Goal: Information Seeking & Learning: Learn about a topic

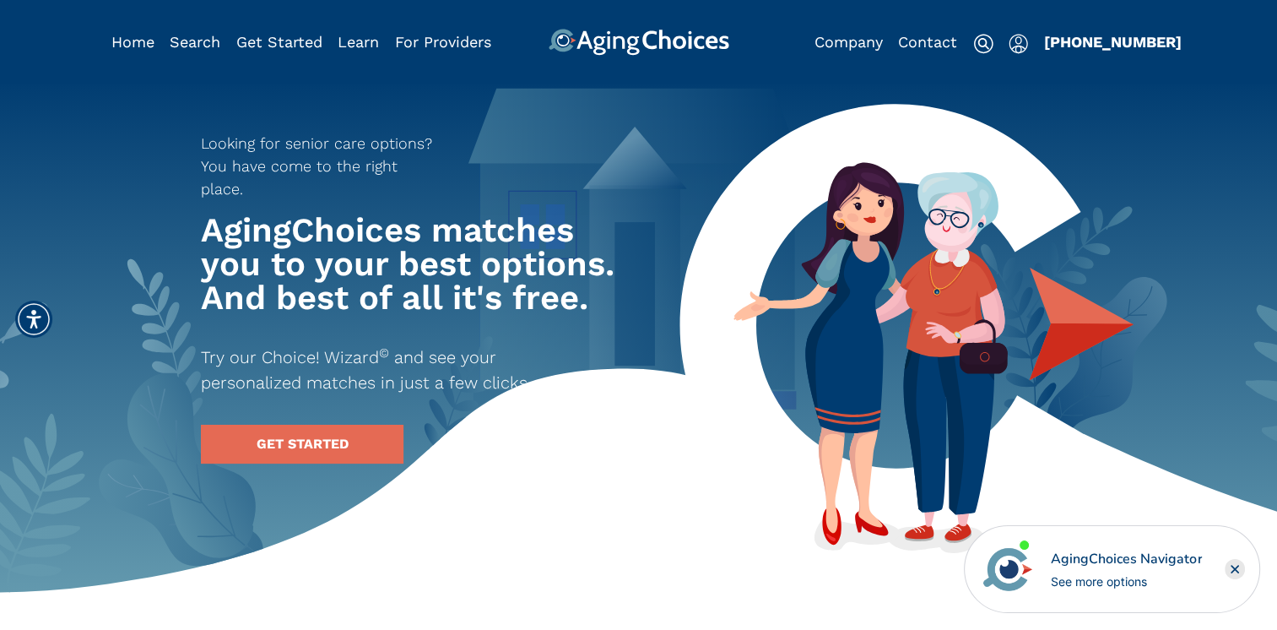
click at [943, 57] on header "Home Search Browse Get Started Learn For Providers Company Contact Sign In Sign…" at bounding box center [638, 42] width 1277 height 84
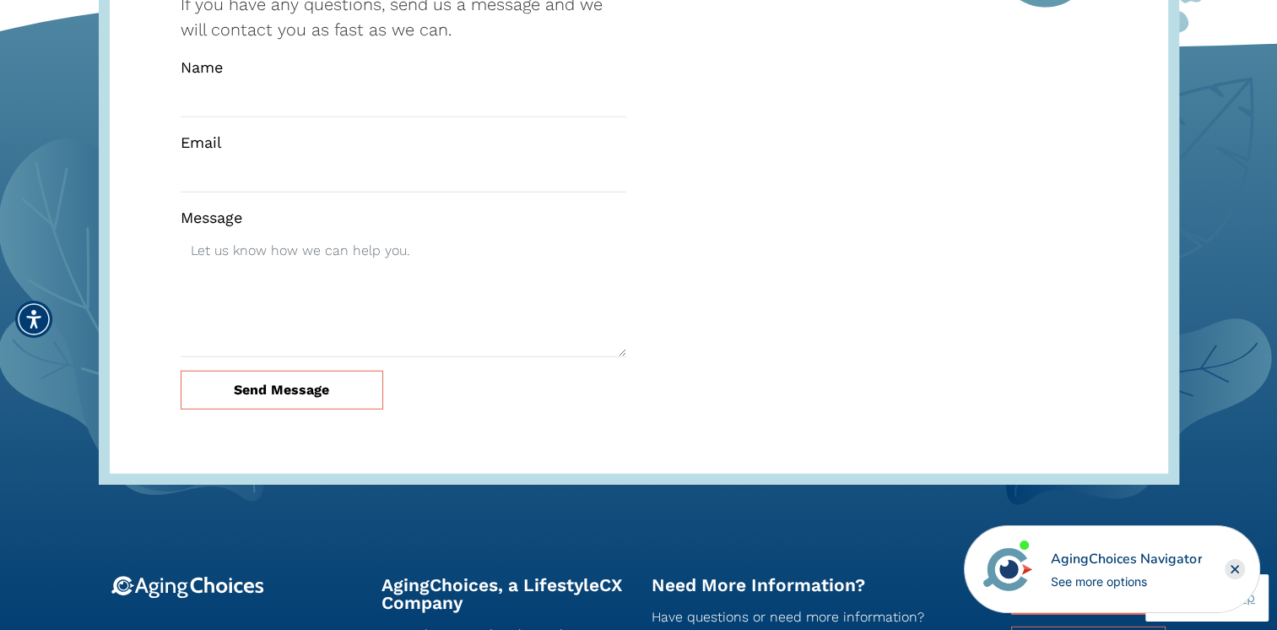
scroll to position [4898, 0]
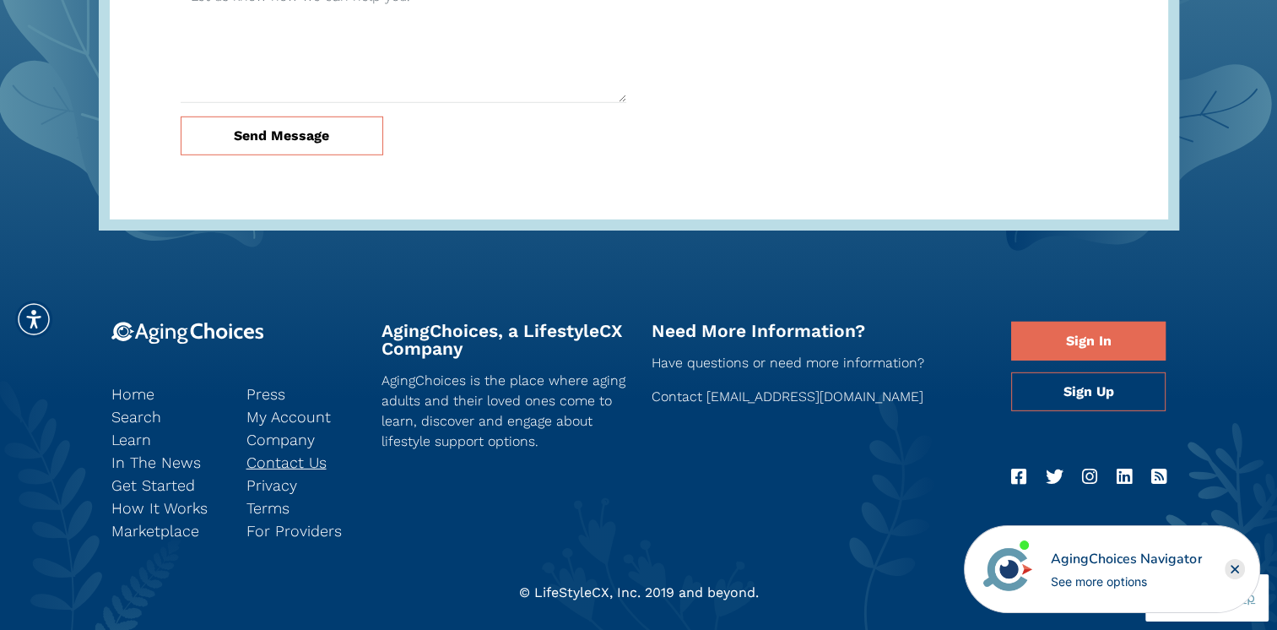
click at [292, 451] on link "Contact Us" at bounding box center [302, 462] width 110 height 23
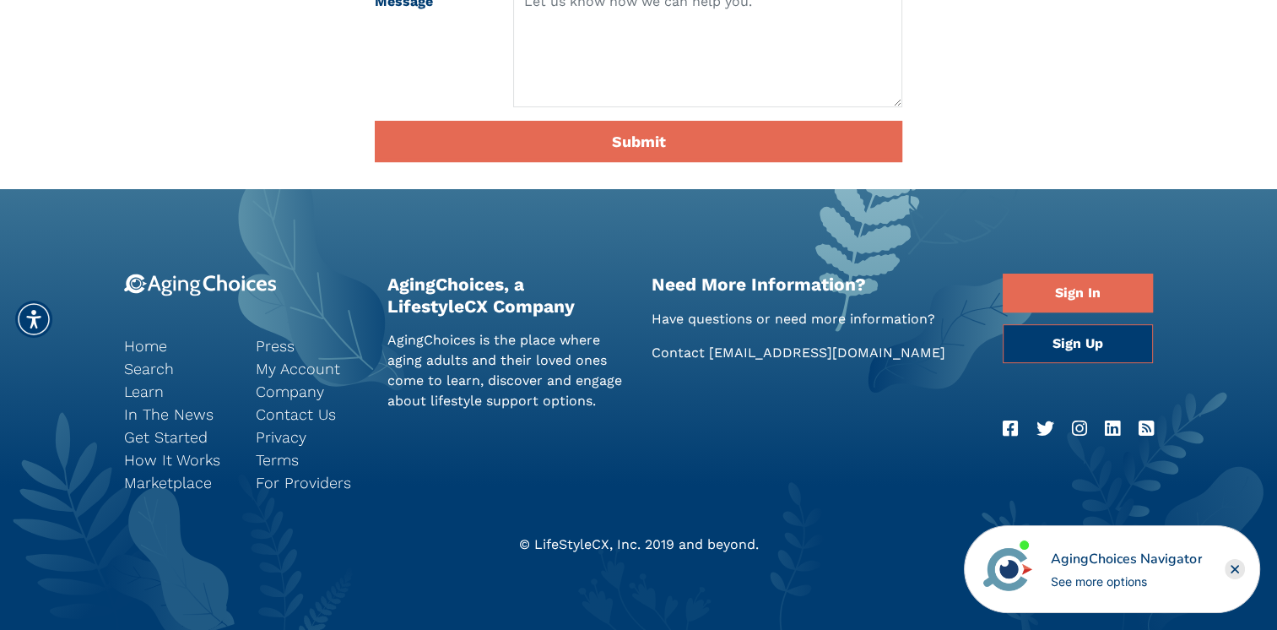
scroll to position [619, 0]
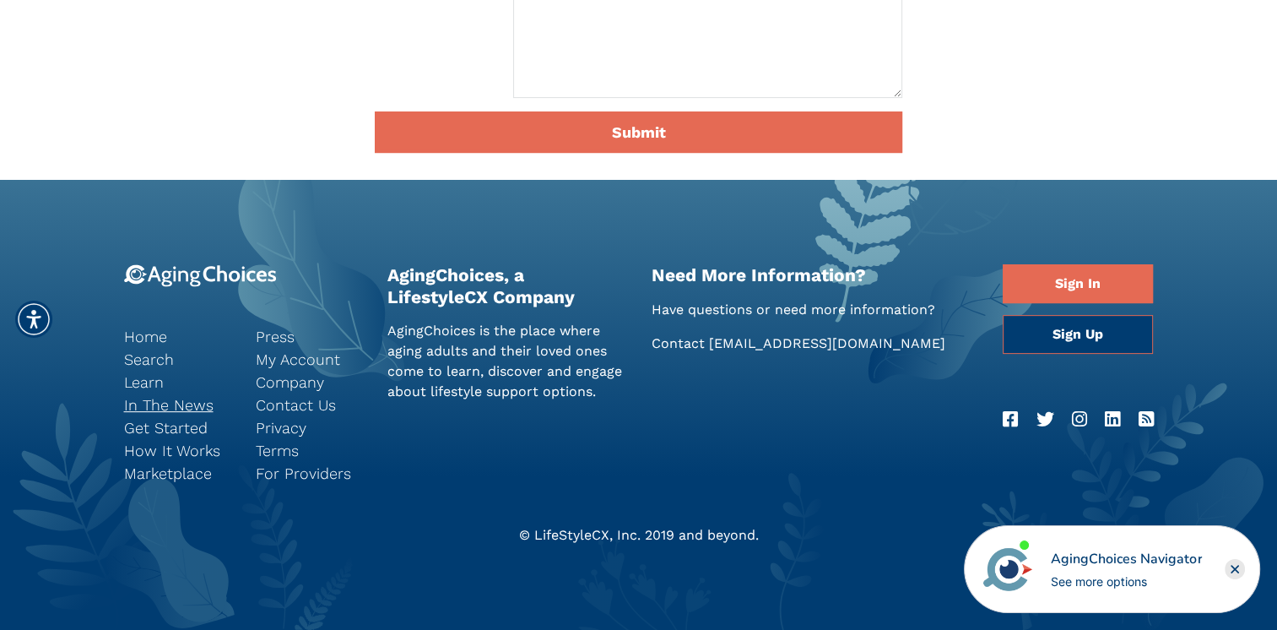
click at [153, 401] on link "In The News" at bounding box center [177, 404] width 106 height 23
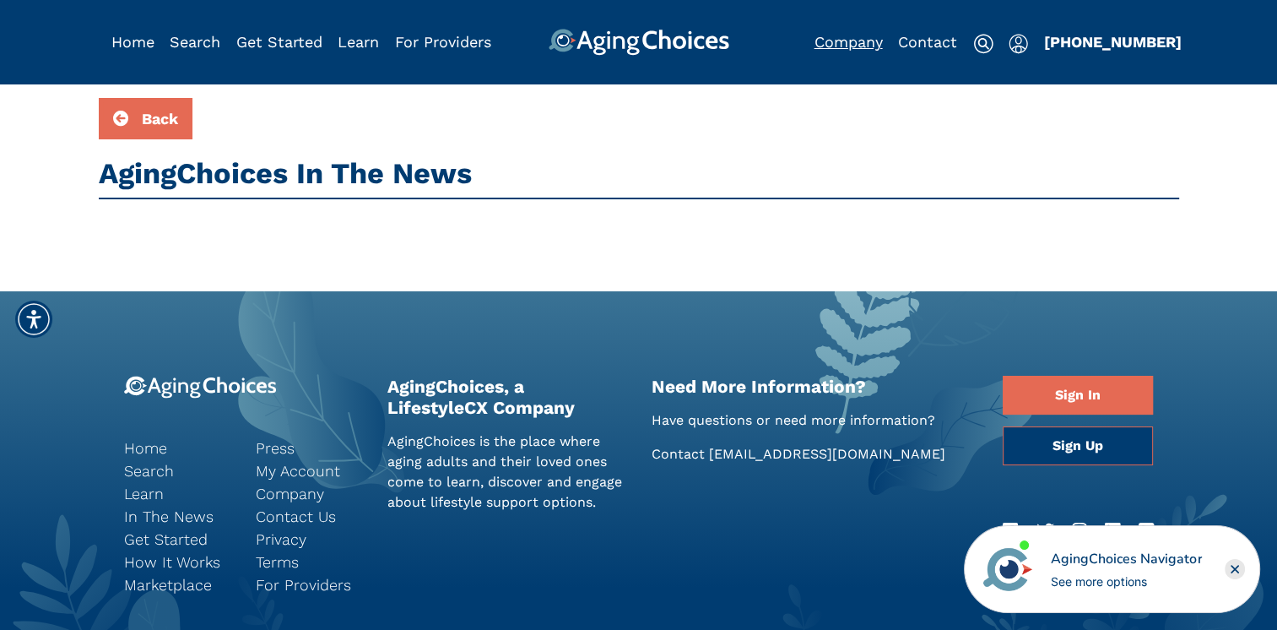
click at [841, 42] on link "Company" at bounding box center [849, 42] width 68 height 18
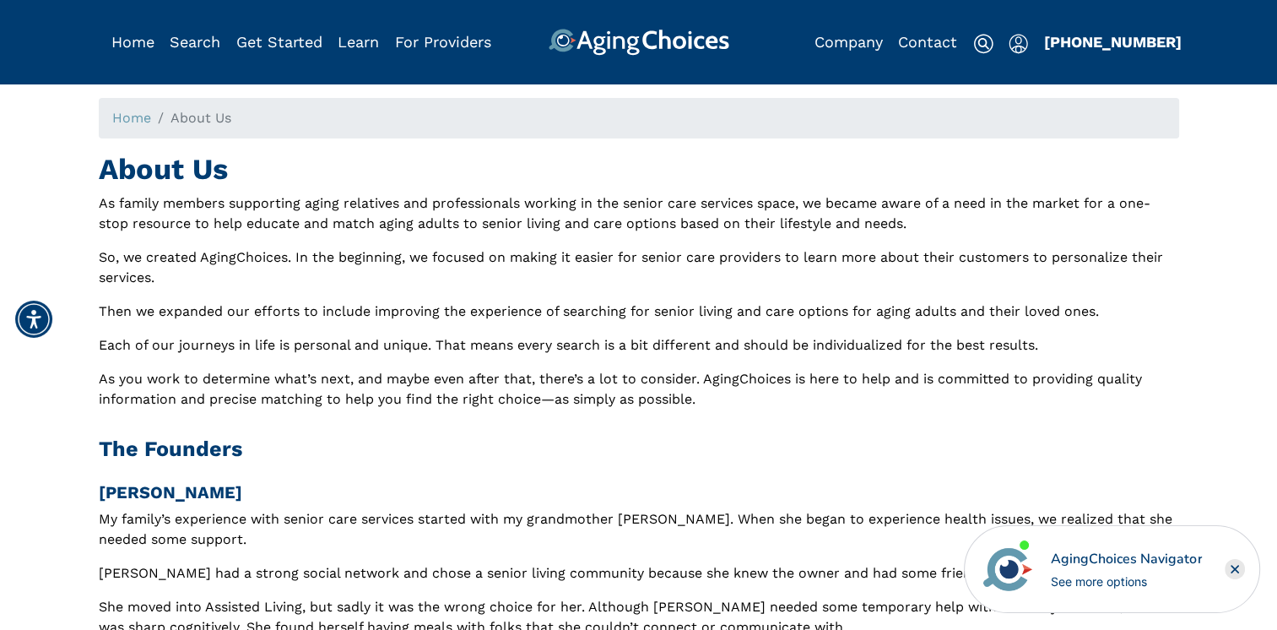
click at [100, 36] on div "Home Search Browse Get Started Learn For Providers Company Contact Sign In Sign…" at bounding box center [639, 28] width 1081 height 56
click at [124, 39] on link "Home" at bounding box center [132, 42] width 43 height 18
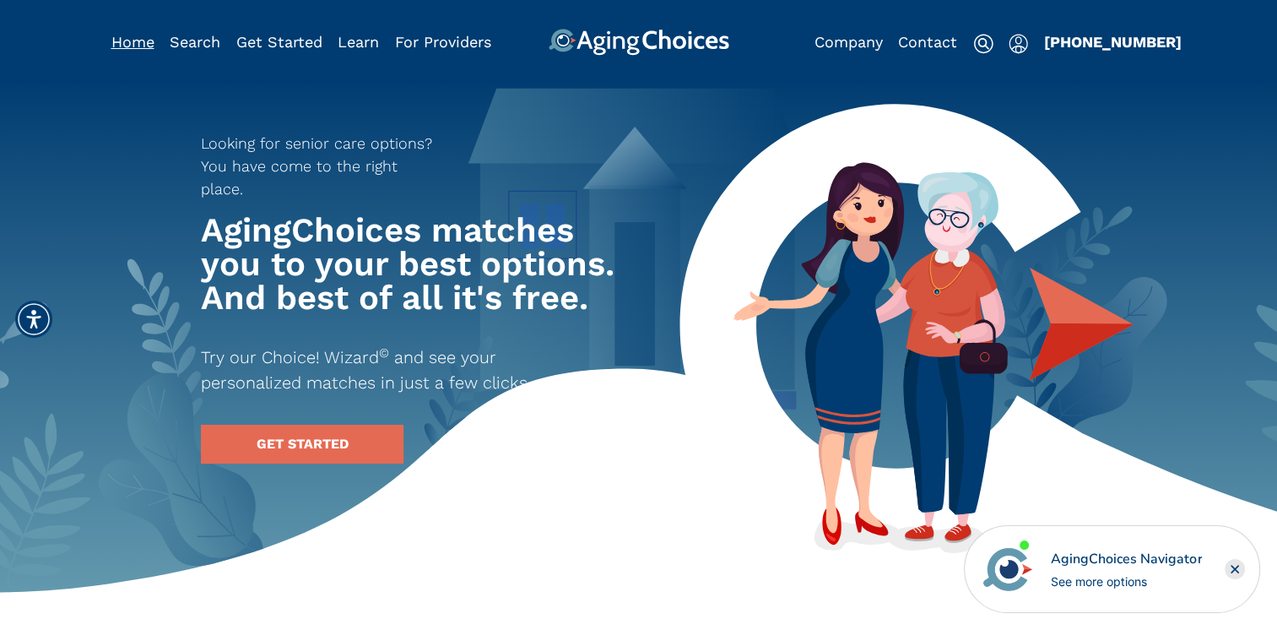
click at [133, 44] on link "Home" at bounding box center [132, 42] width 43 height 18
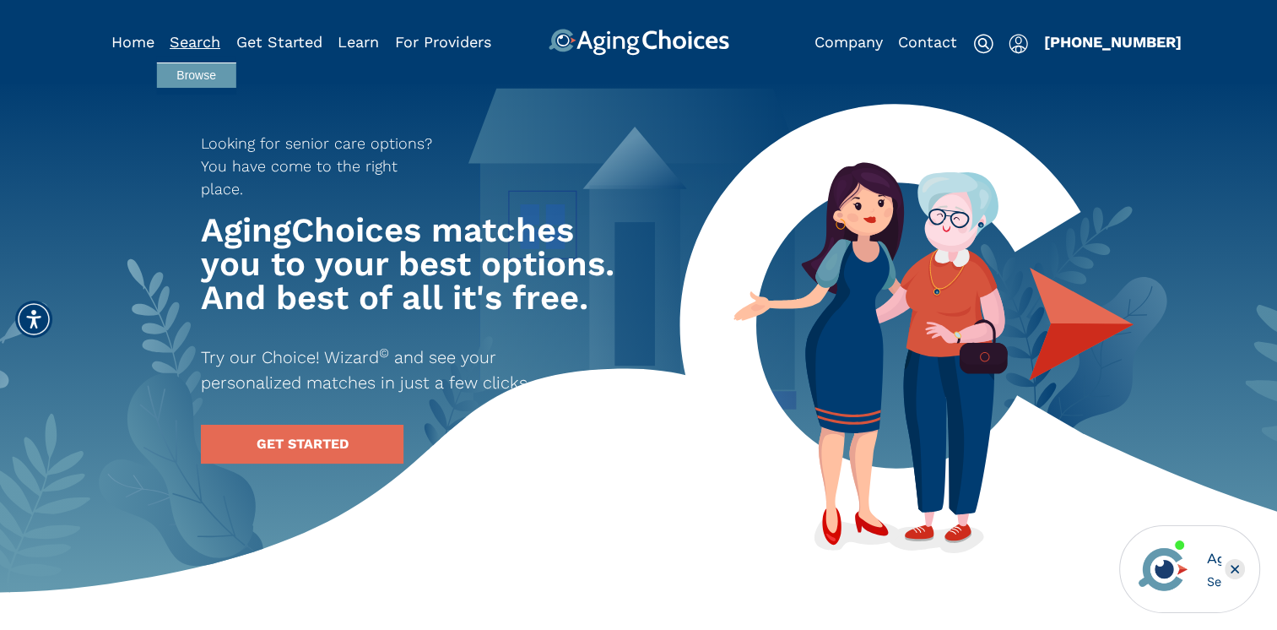
click at [204, 41] on link "Search" at bounding box center [195, 42] width 51 height 18
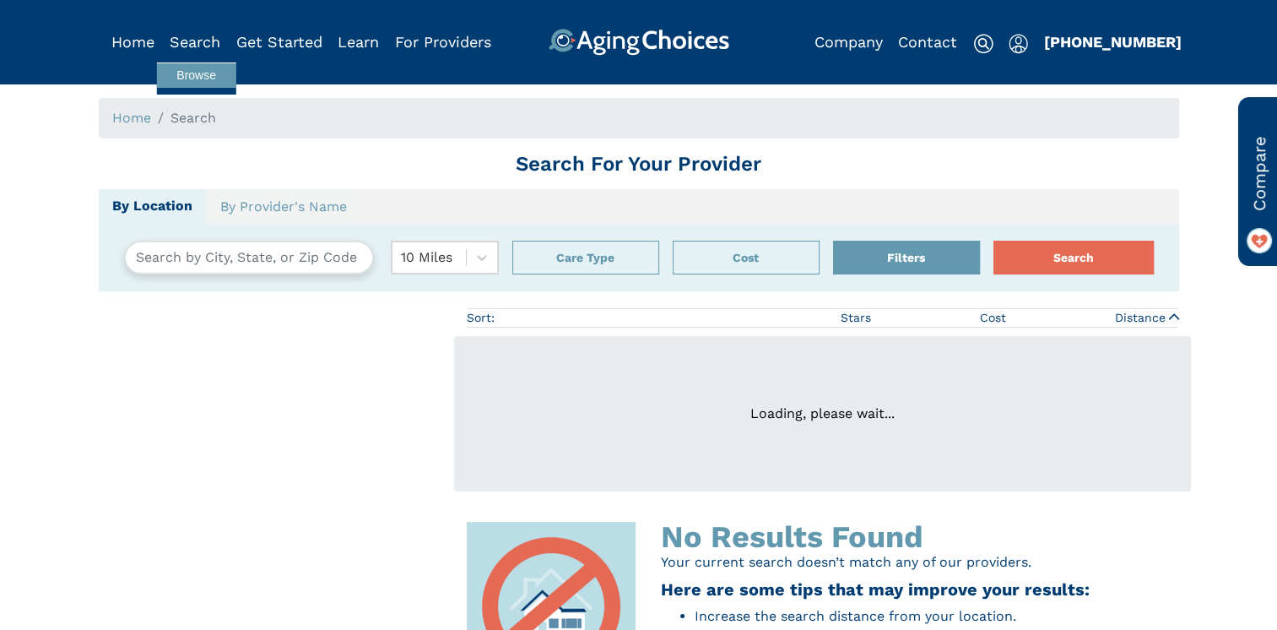
type input "[GEOGRAPHIC_DATA], [US_STATE][GEOGRAPHIC_DATA]"
